Goal: Contribute content

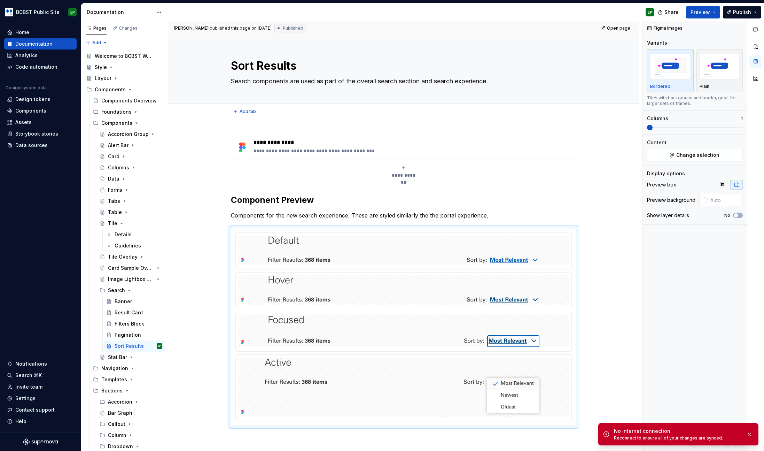
type textarea "*"
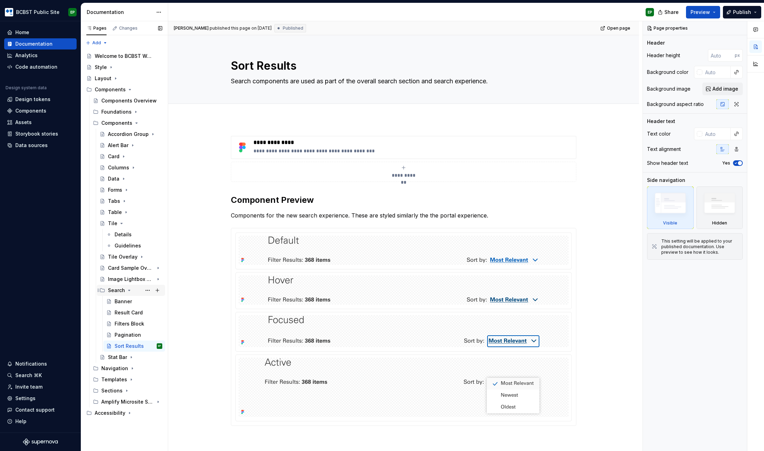
click at [130, 290] on icon "Page tree" at bounding box center [129, 290] width 6 height 6
click at [121, 222] on icon "Page tree" at bounding box center [122, 224] width 6 height 6
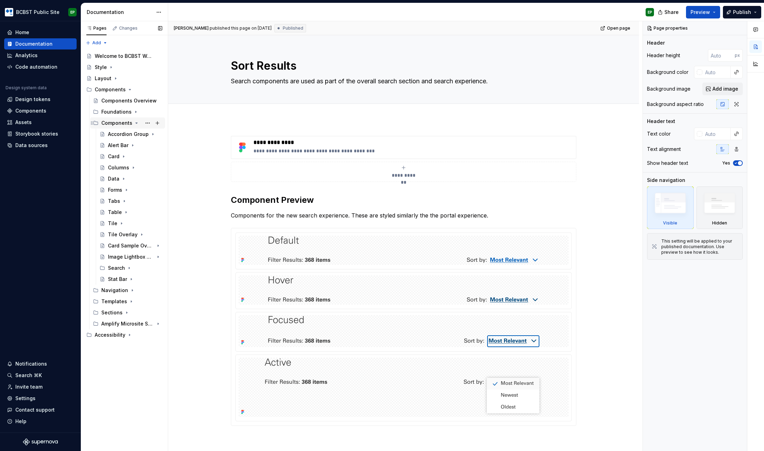
click at [137, 121] on icon "Page tree" at bounding box center [137, 123] width 6 height 6
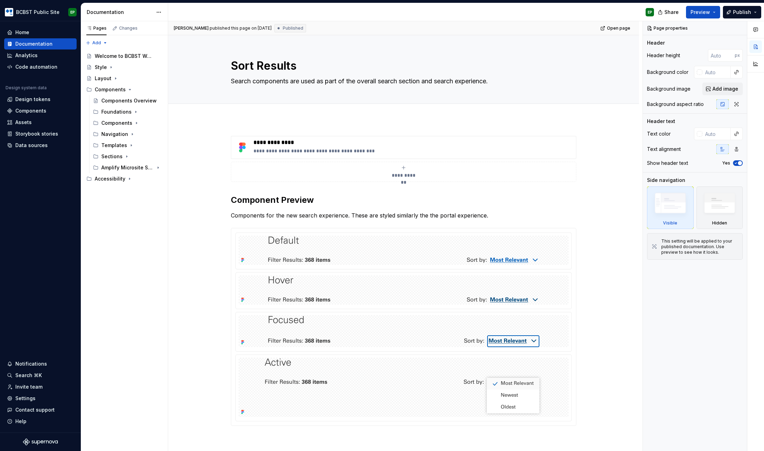
type textarea "*"
